Goal: Navigation & Orientation: Find specific page/section

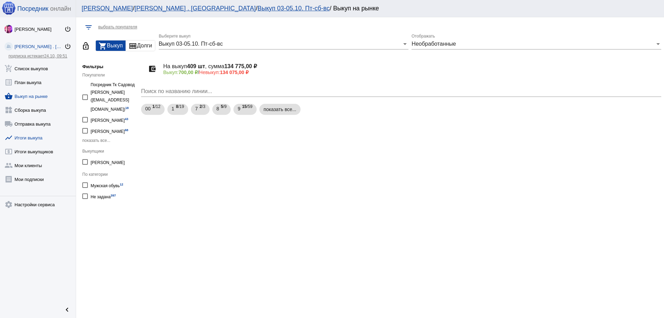
click at [27, 138] on link "show_chart Итоги выкупа" at bounding box center [38, 136] width 76 height 14
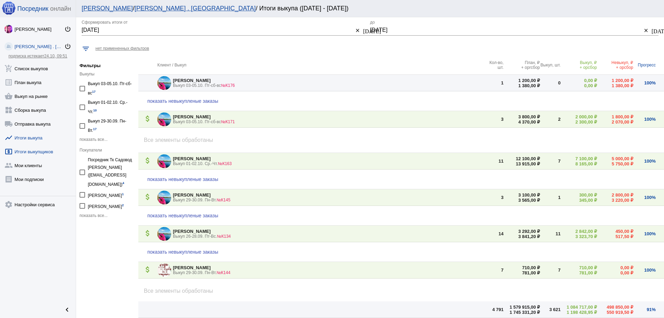
click at [25, 152] on link "local_atm Итоги выкупщиков" at bounding box center [38, 150] width 76 height 14
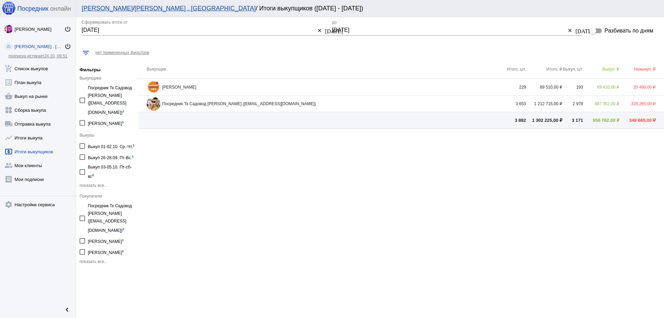
drag, startPoint x: 18, startPoint y: 157, endPoint x: 17, endPoint y: 153, distance: 3.5
click at [23, 95] on link "shopping_basket Выкуп на рынке" at bounding box center [38, 95] width 76 height 14
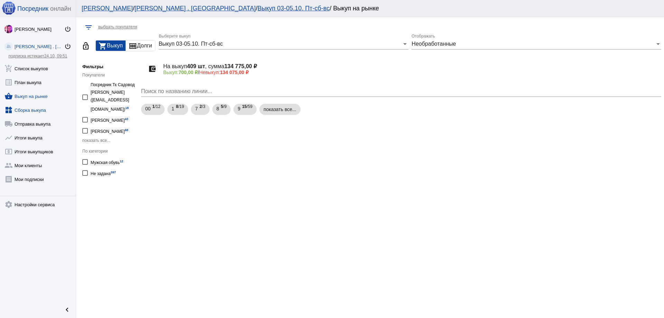
click at [28, 112] on link "widgets Сборка выкупа" at bounding box center [38, 109] width 76 height 14
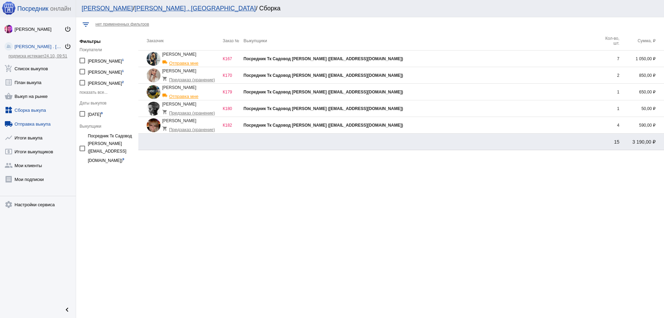
click at [31, 124] on link "local_shipping Отправка выкупа" at bounding box center [38, 122] width 76 height 14
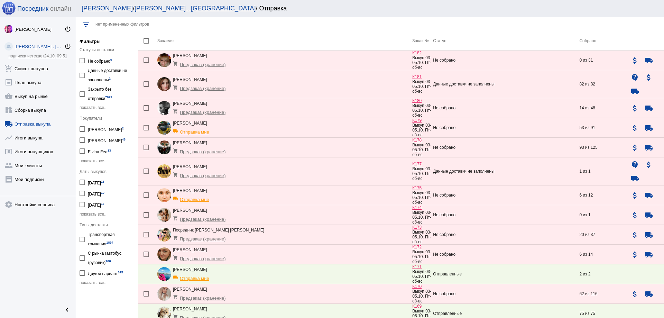
drag, startPoint x: 254, startPoint y: 148, endPoint x: 173, endPoint y: 119, distance: 86.1
drag, startPoint x: 171, startPoint y: 118, endPoint x: 166, endPoint y: 118, distance: 5.2
click at [26, 111] on link "widgets Сборка выкупа" at bounding box center [38, 109] width 76 height 14
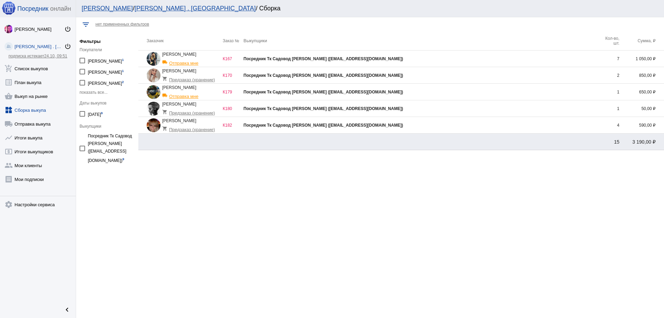
drag, startPoint x: 28, startPoint y: 111, endPoint x: 31, endPoint y: 113, distance: 4.5
click at [32, 95] on link "shopping_basket Выкуп на рынке" at bounding box center [38, 95] width 76 height 14
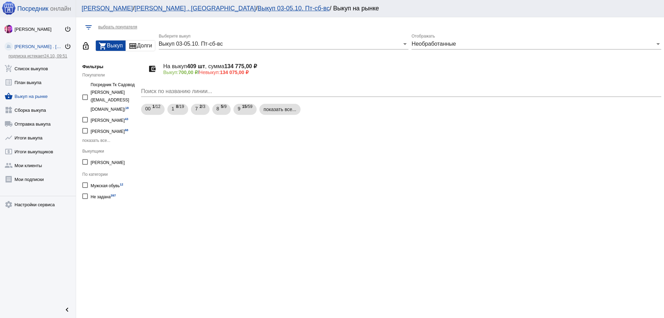
drag, startPoint x: 346, startPoint y: 49, endPoint x: 227, endPoint y: 2, distance: 128.4
